Goal: Task Accomplishment & Management: Manage account settings

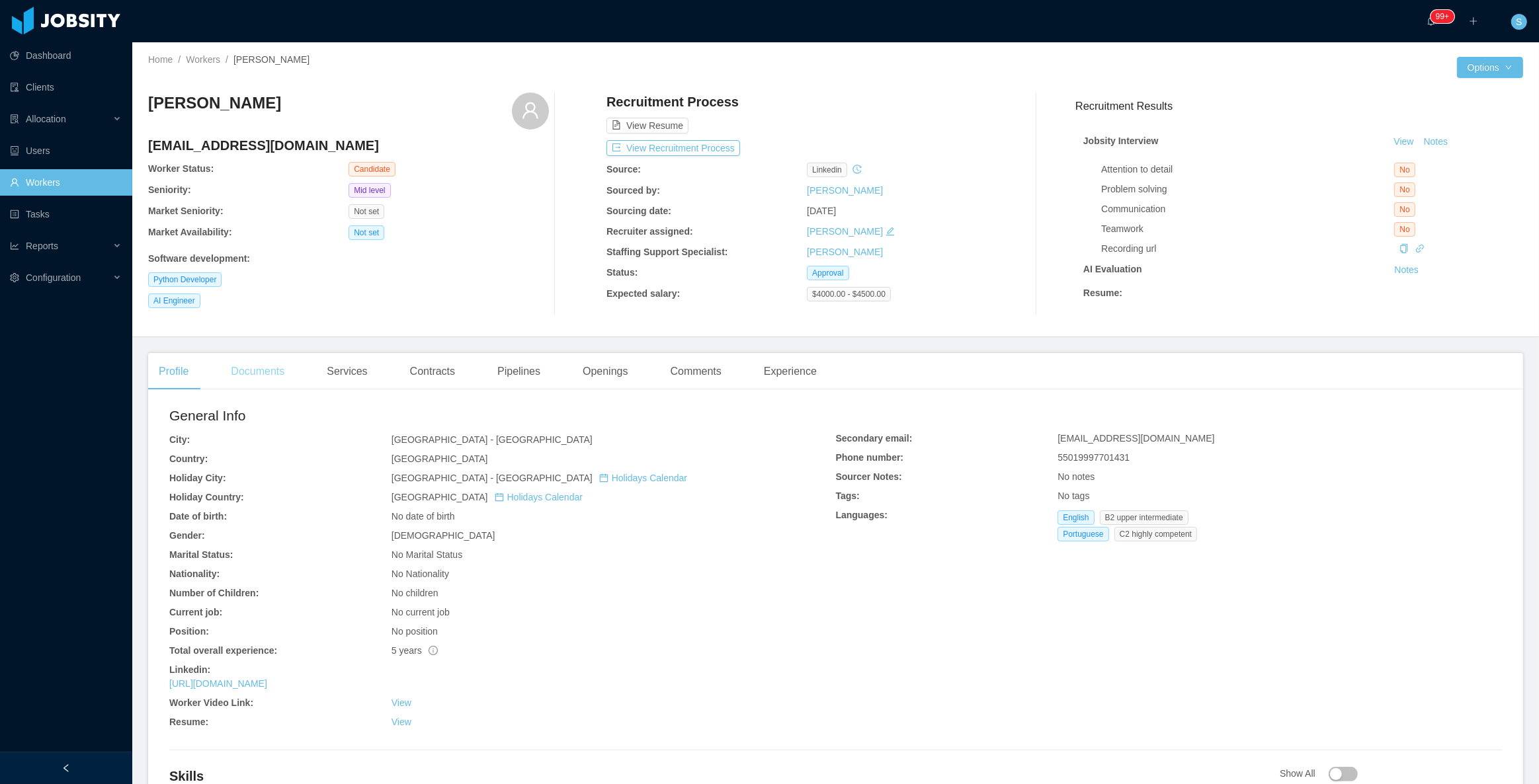
click at [271, 371] on div "Documents" at bounding box center [257, 371] width 74 height 37
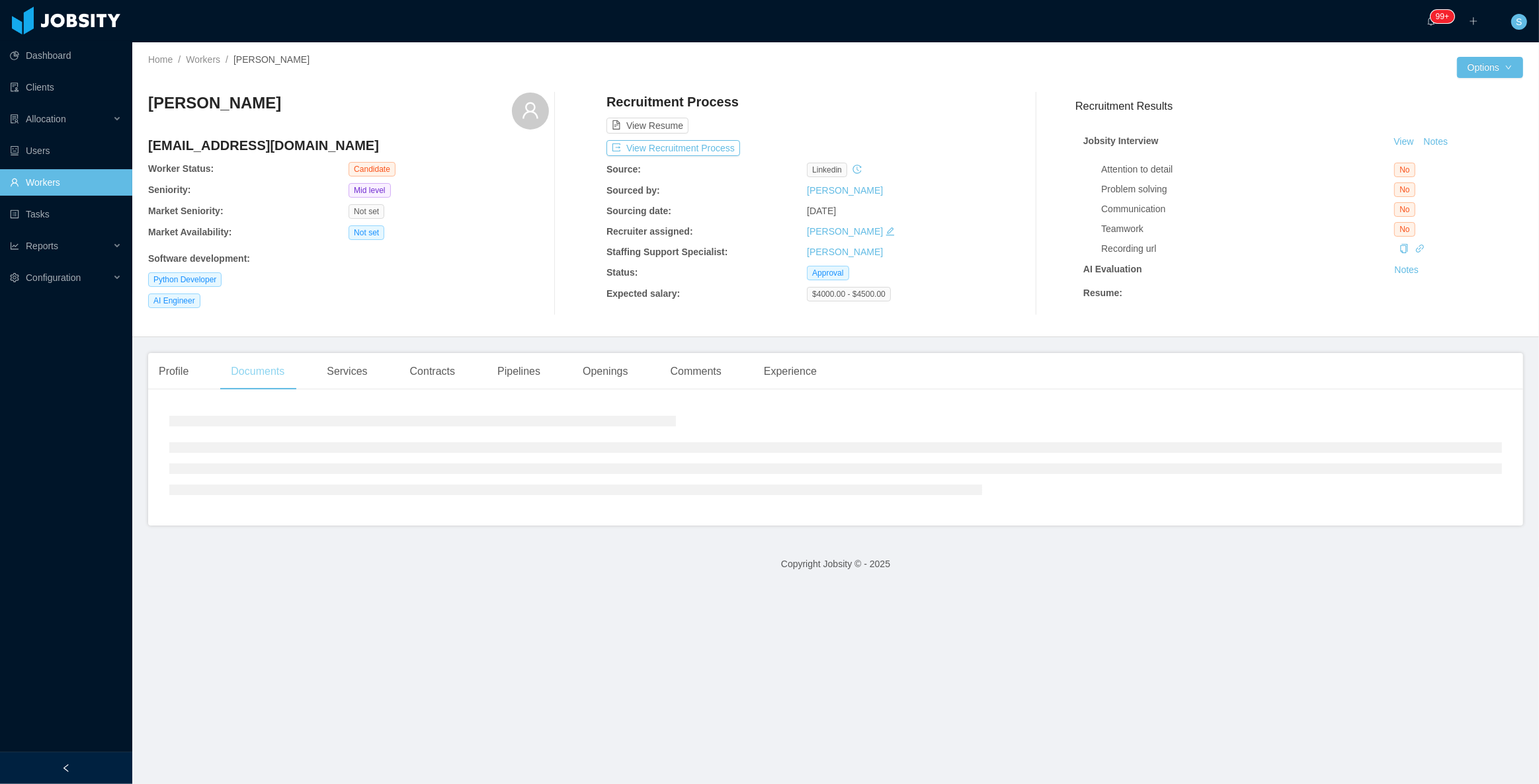
click at [272, 374] on div "Documents" at bounding box center [257, 371] width 74 height 37
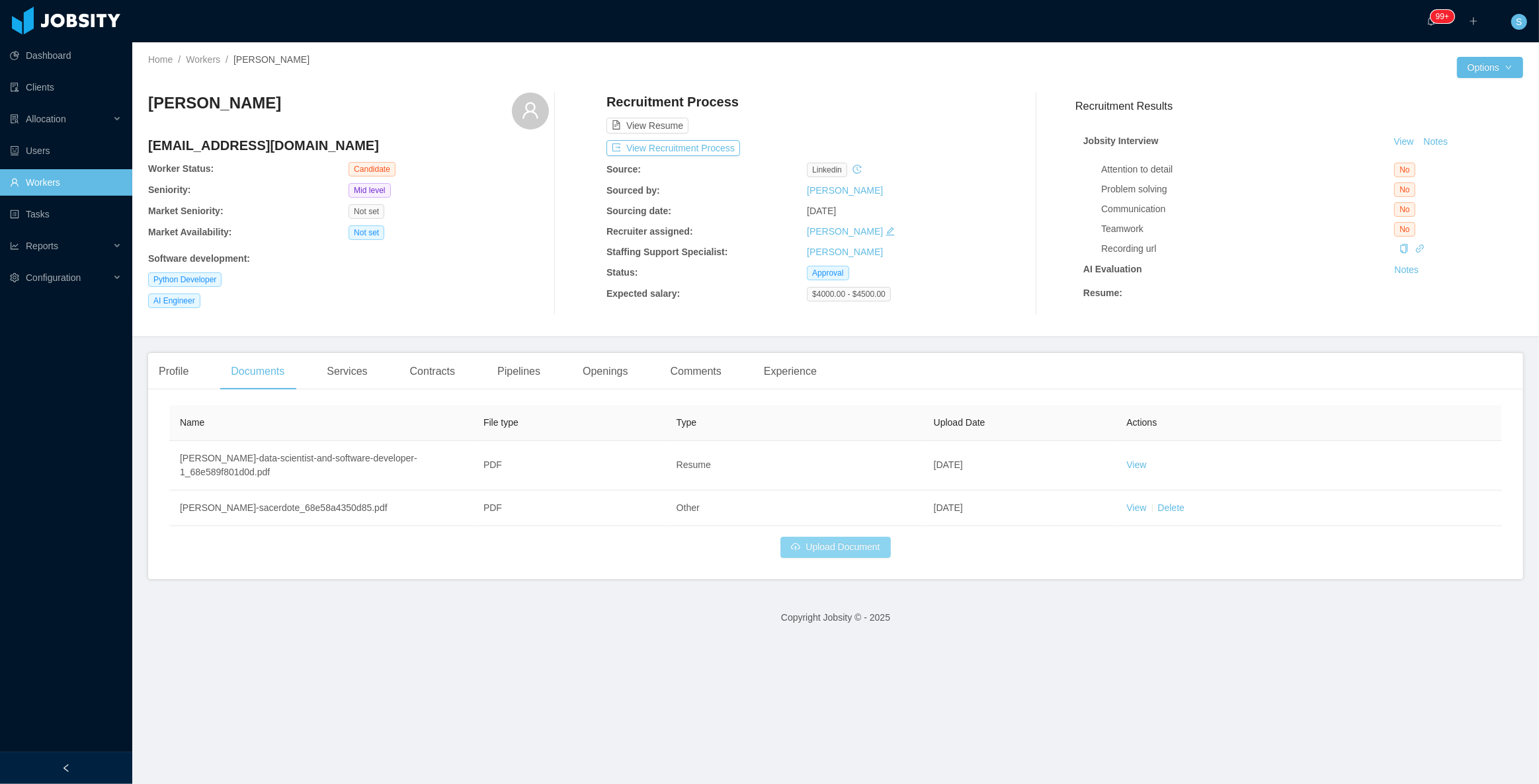
click at [850, 553] on button "Upload Document" at bounding box center [835, 547] width 110 height 21
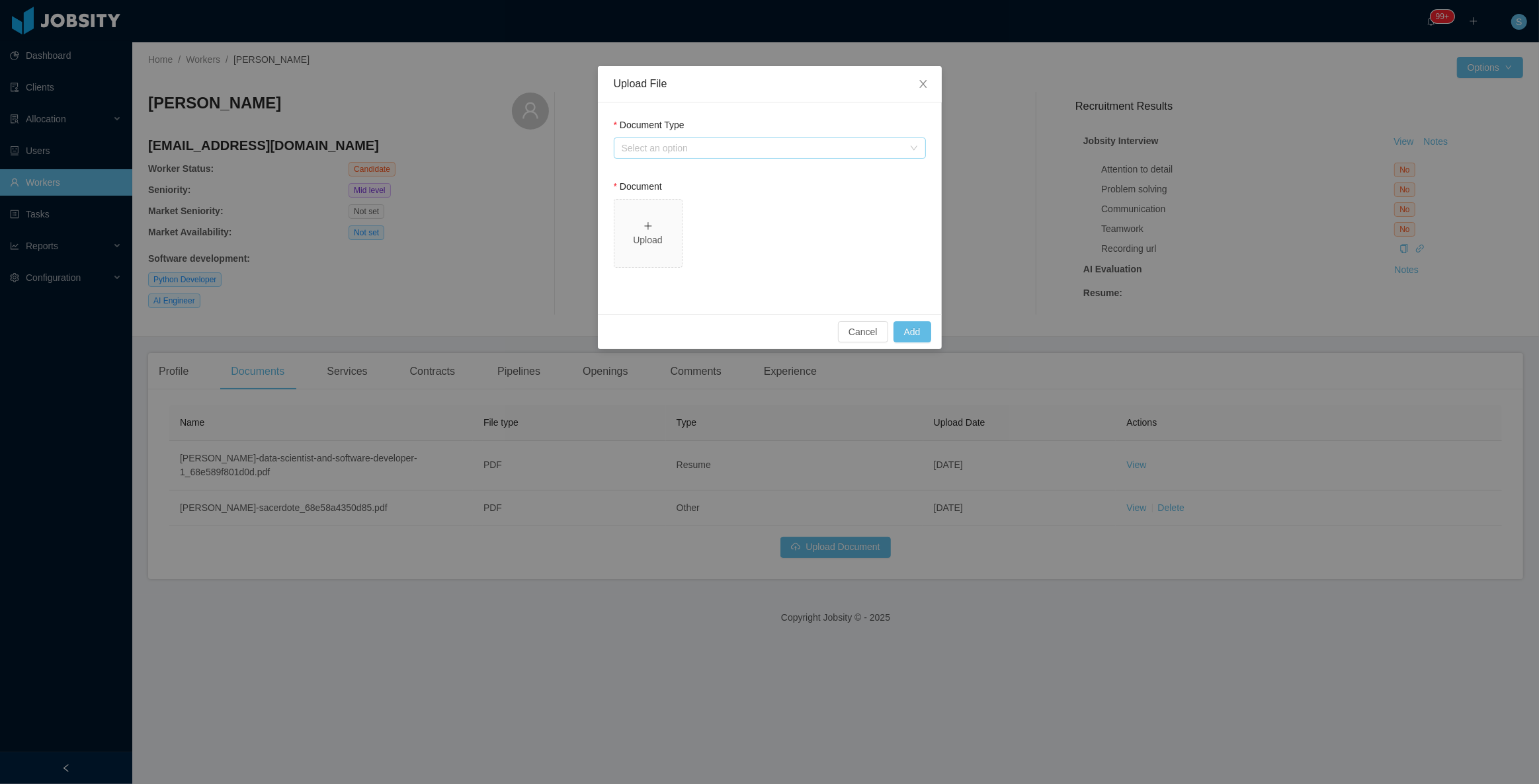
click at [756, 142] on div "Select an option" at bounding box center [763, 148] width 282 height 14
click at [668, 192] on li "Jobsity Resume" at bounding box center [769, 194] width 312 height 21
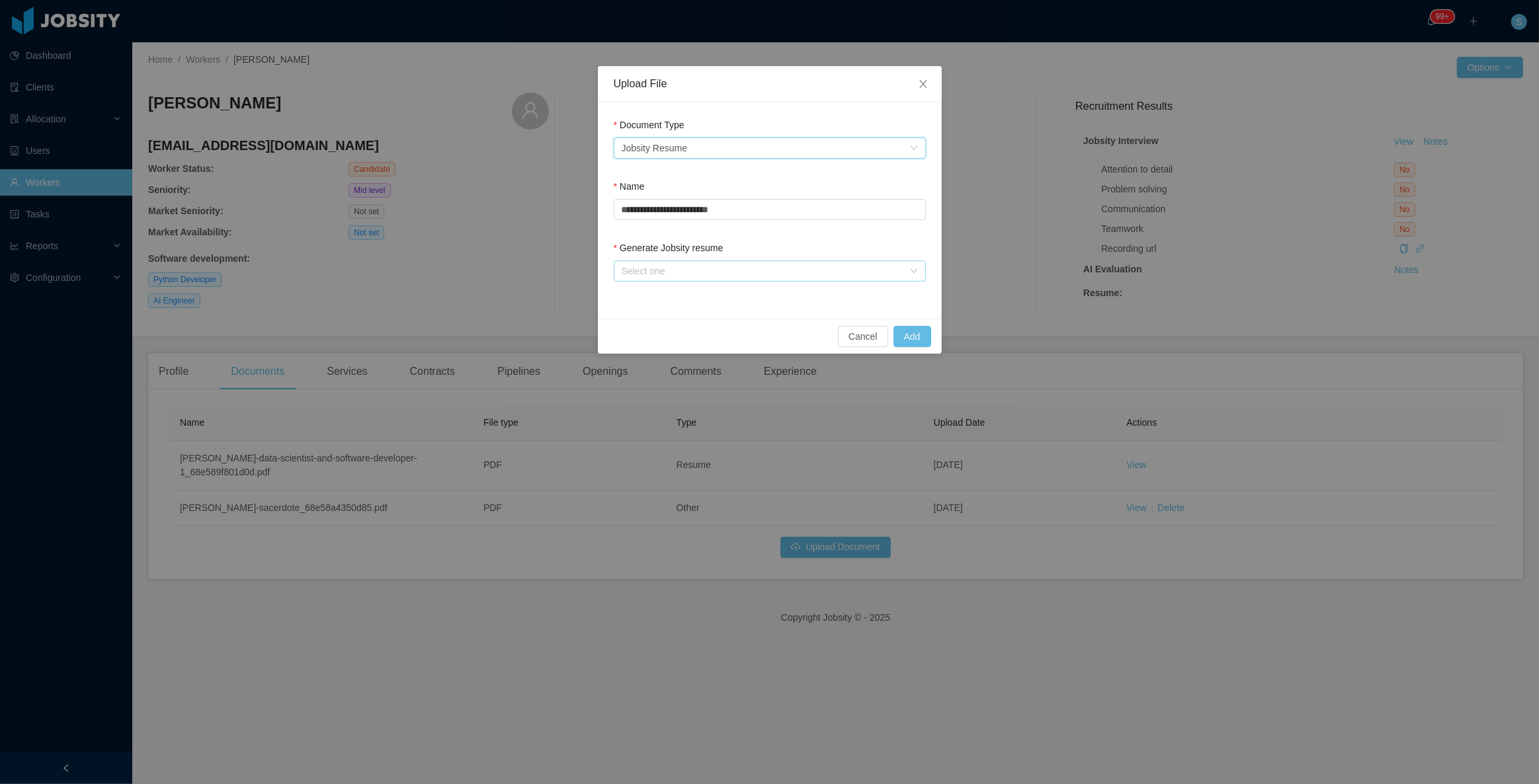
click at [653, 270] on div "Select one" at bounding box center [763, 270] width 282 height 14
click at [663, 294] on li "From Template" at bounding box center [769, 296] width 312 height 21
click at [915, 341] on button "Add" at bounding box center [912, 336] width 38 height 21
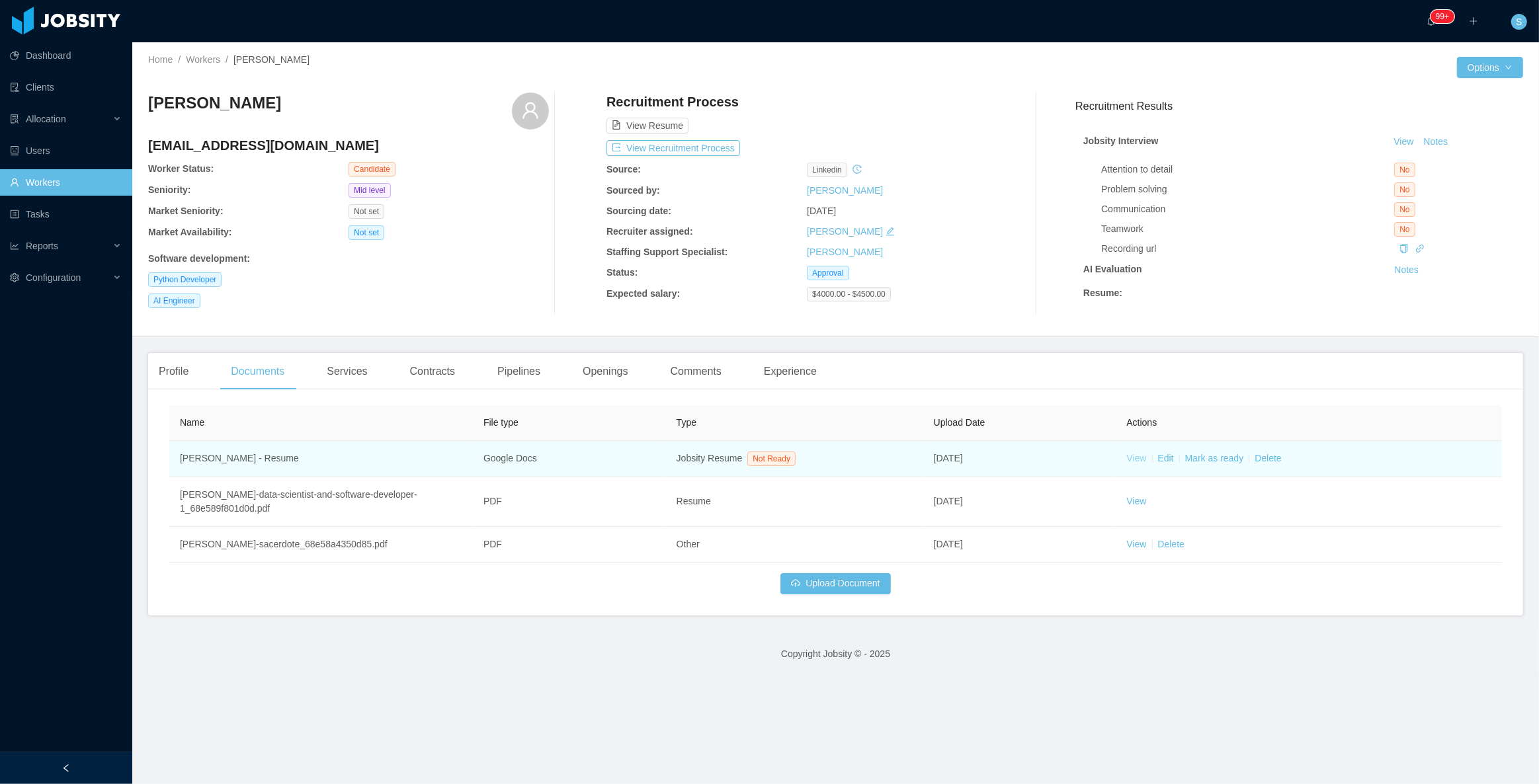
click at [1134, 463] on link "View" at bounding box center [1136, 458] width 20 height 10
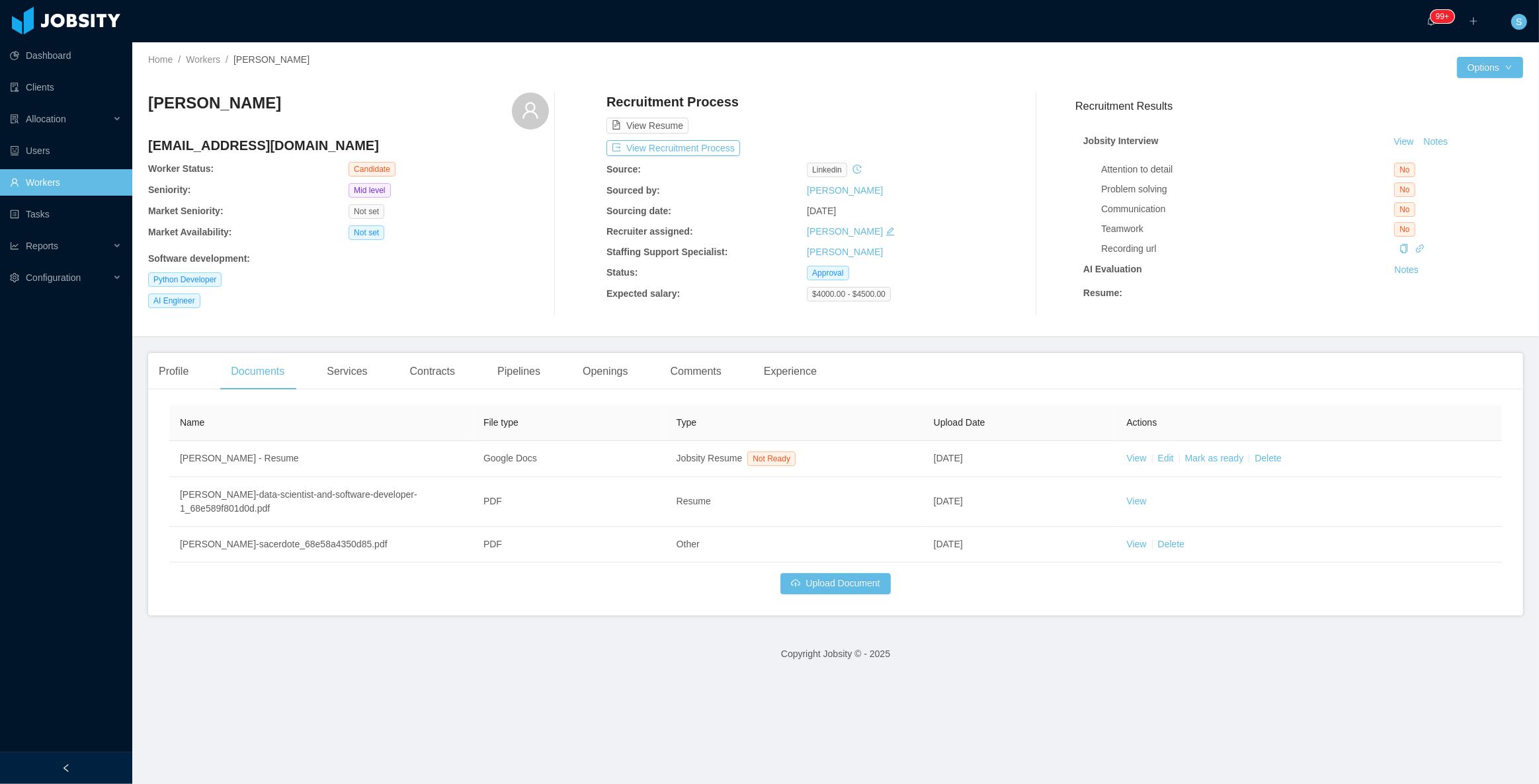
drag, startPoint x: 278, startPoint y: 103, endPoint x: 142, endPoint y: 97, distance: 136.1
click at [142, 97] on div "Home / Workers / Rodrigo Sacerdote / Options Rodrigo Sacerdote rodrigo07.sacerd…" at bounding box center [835, 190] width 1406 height 295
copy h3 "Rodrigo Sacerdote"
click at [288, 151] on h4 "rodrigo07.sacerdote@gmail.com" at bounding box center [348, 145] width 401 height 18
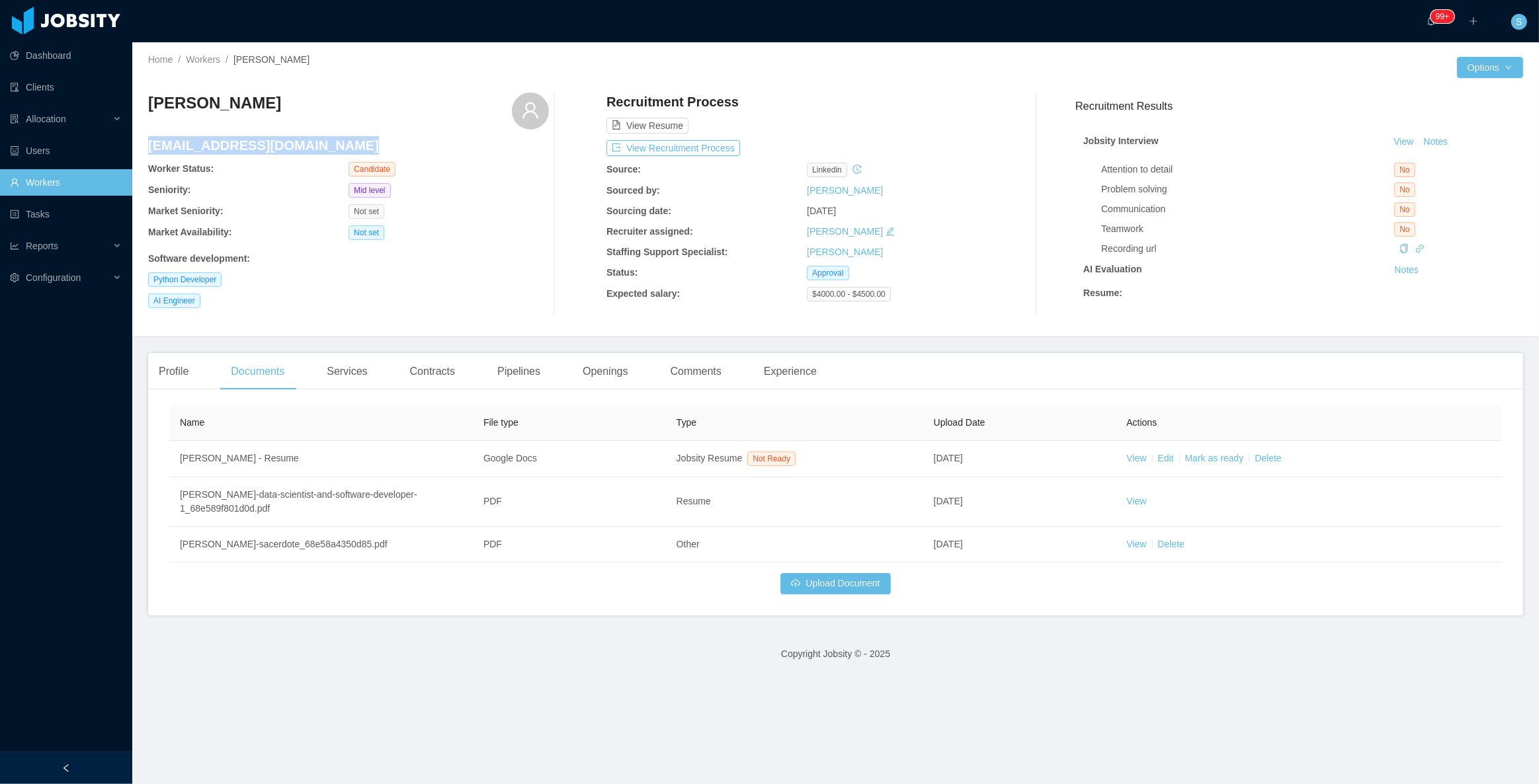
click at [288, 151] on h4 "rodrigo07.sacerdote@gmail.com" at bounding box center [348, 145] width 401 height 18
copy h4 "rodrigo07.sacerdote@gmail.com"
click at [192, 374] on div "Profile" at bounding box center [174, 371] width 51 height 37
